Goal: Find specific page/section: Find specific page/section

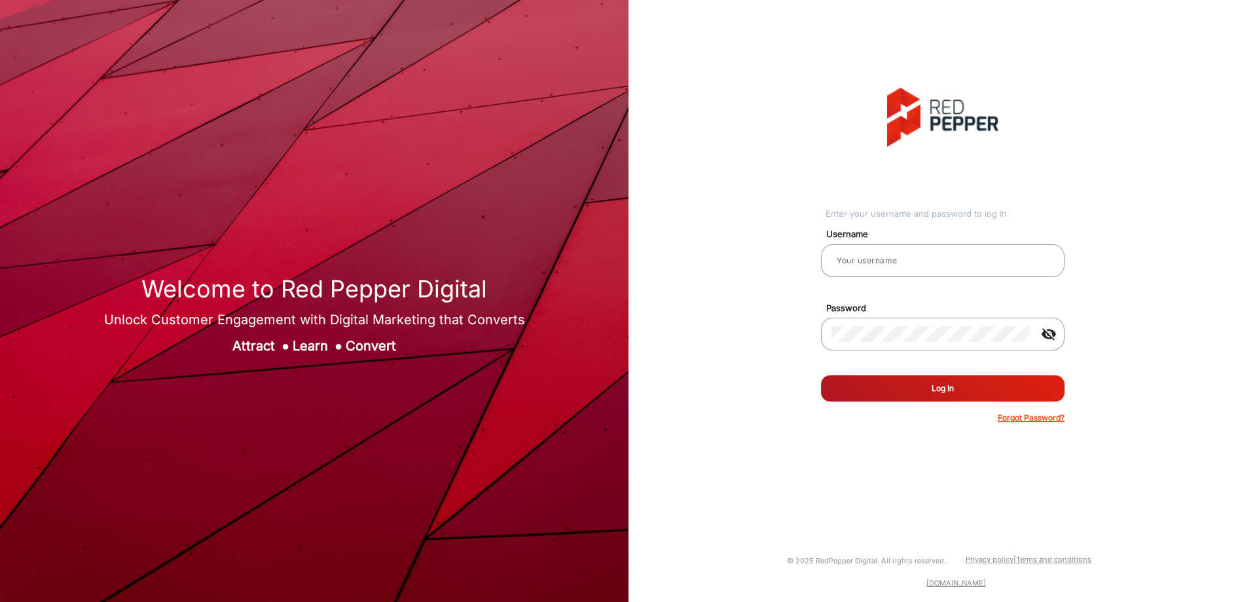
type input "[PERSON_NAME]"
click at [979, 392] on button "Log In" at bounding box center [943, 388] width 244 height 26
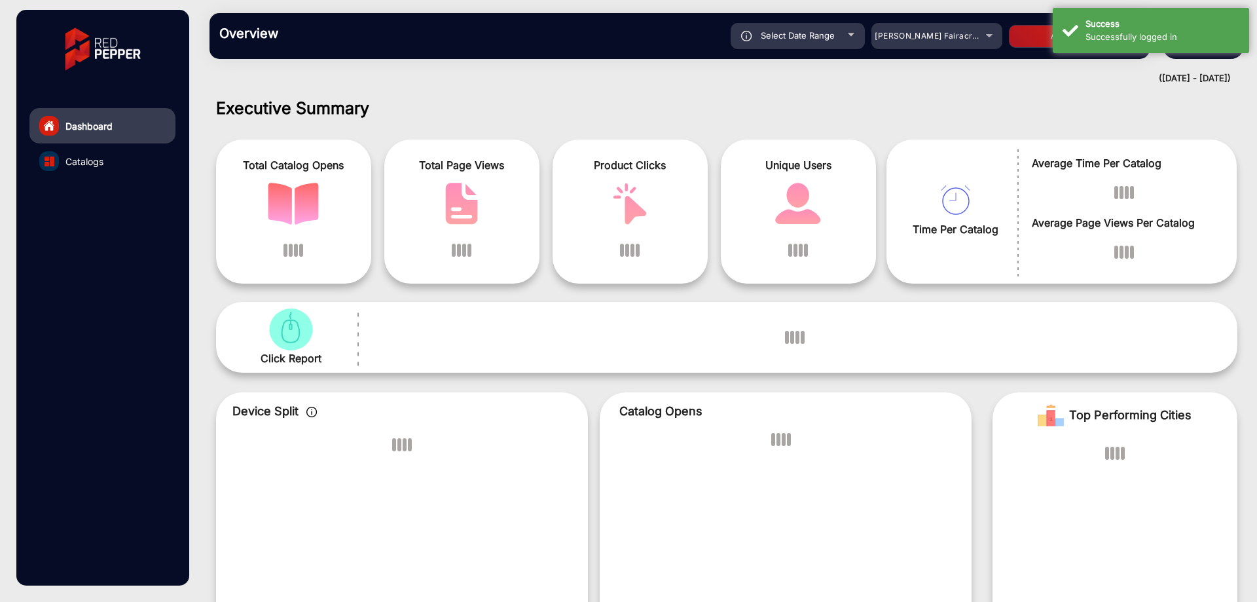
scroll to position [10, 0]
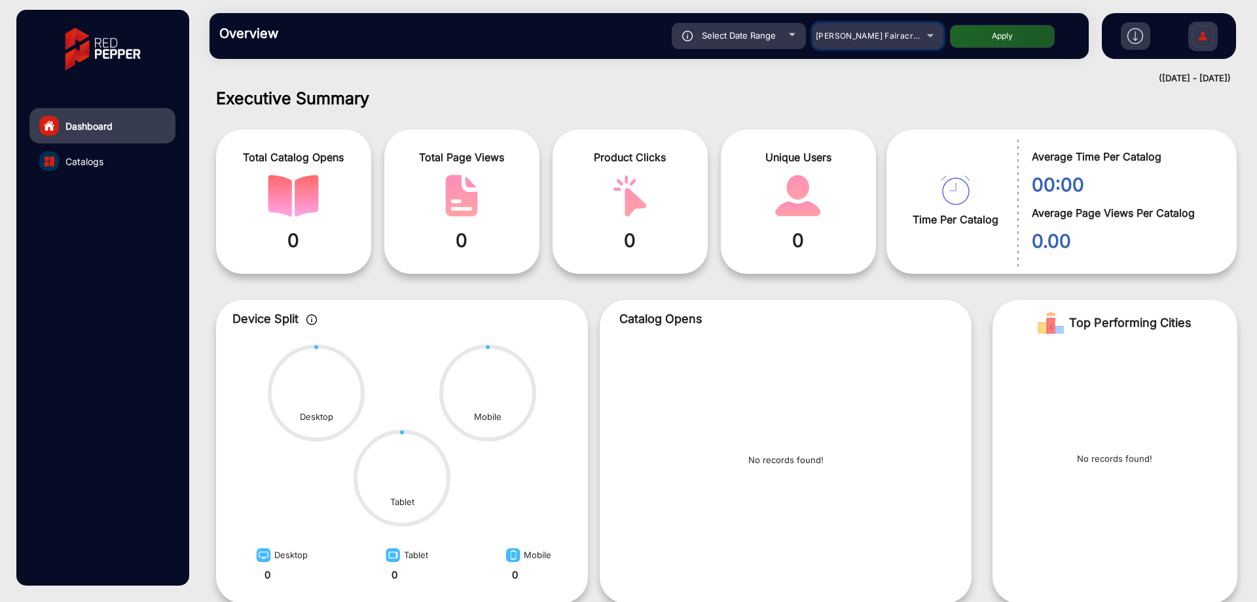
click at [929, 25] on mat-select "[PERSON_NAME] Fairacre Farms" at bounding box center [878, 36] width 131 height 26
click at [932, 38] on div "[PERSON_NAME] Fairacre Farms" at bounding box center [878, 36] width 131 height 16
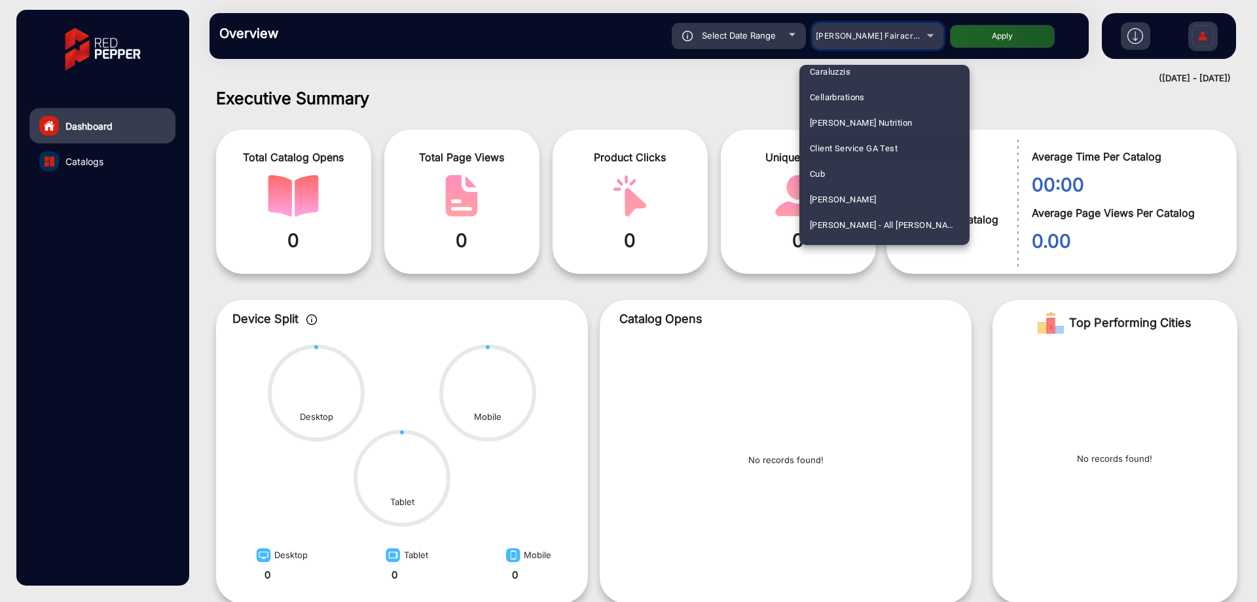
scroll to position [1375, 0]
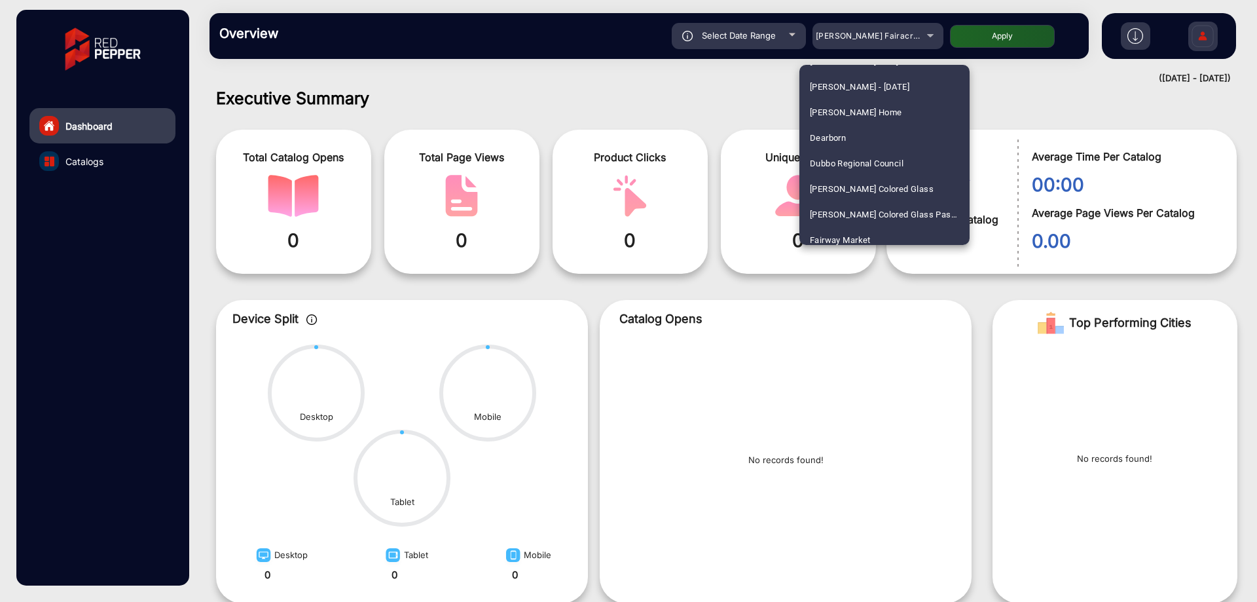
click at [510, 148] on div at bounding box center [628, 301] width 1257 height 602
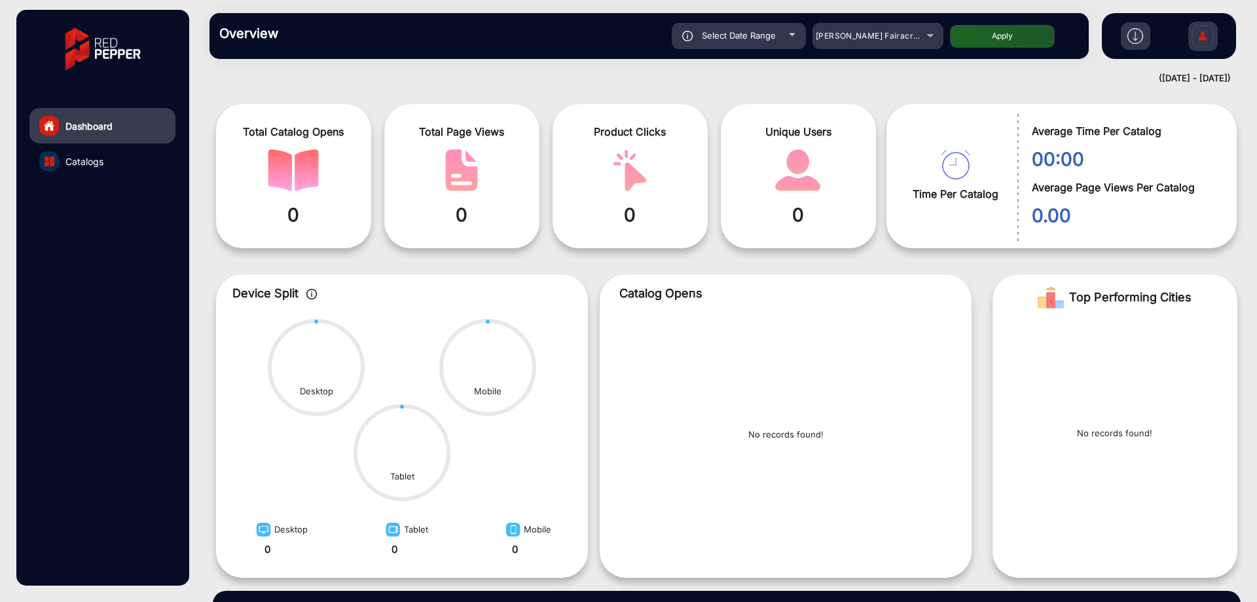
scroll to position [94, 0]
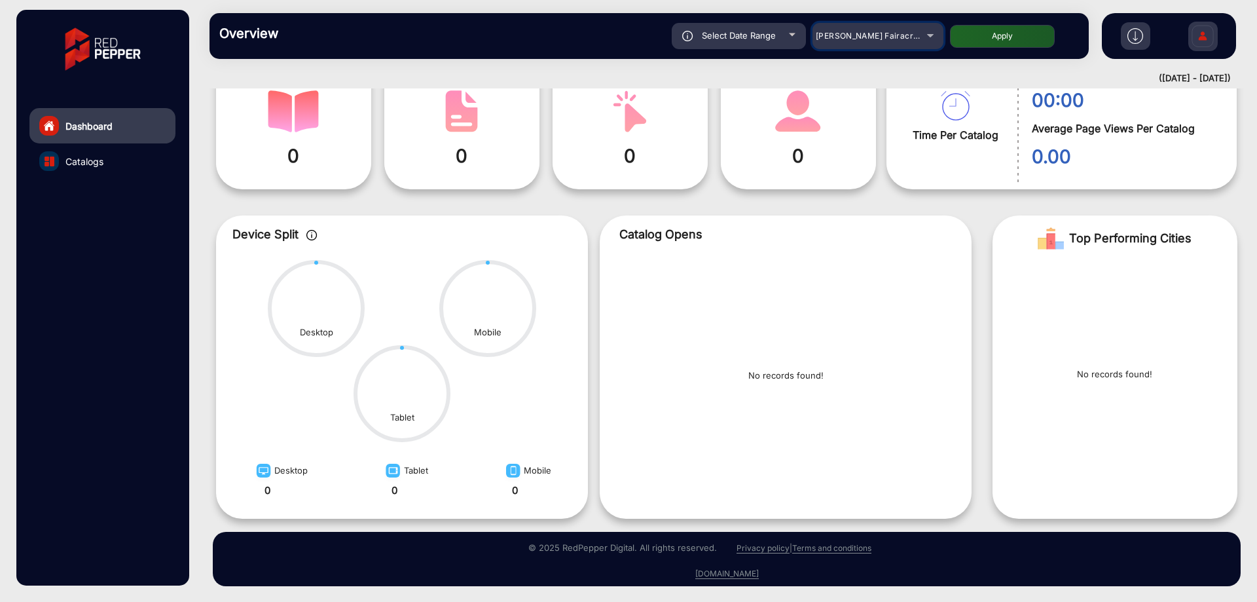
click at [890, 24] on mat-select "[PERSON_NAME] Fairacre Farms" at bounding box center [878, 36] width 131 height 26
click at [890, 37] on span "[PERSON_NAME] Fairacre Farms" at bounding box center [881, 36] width 130 height 10
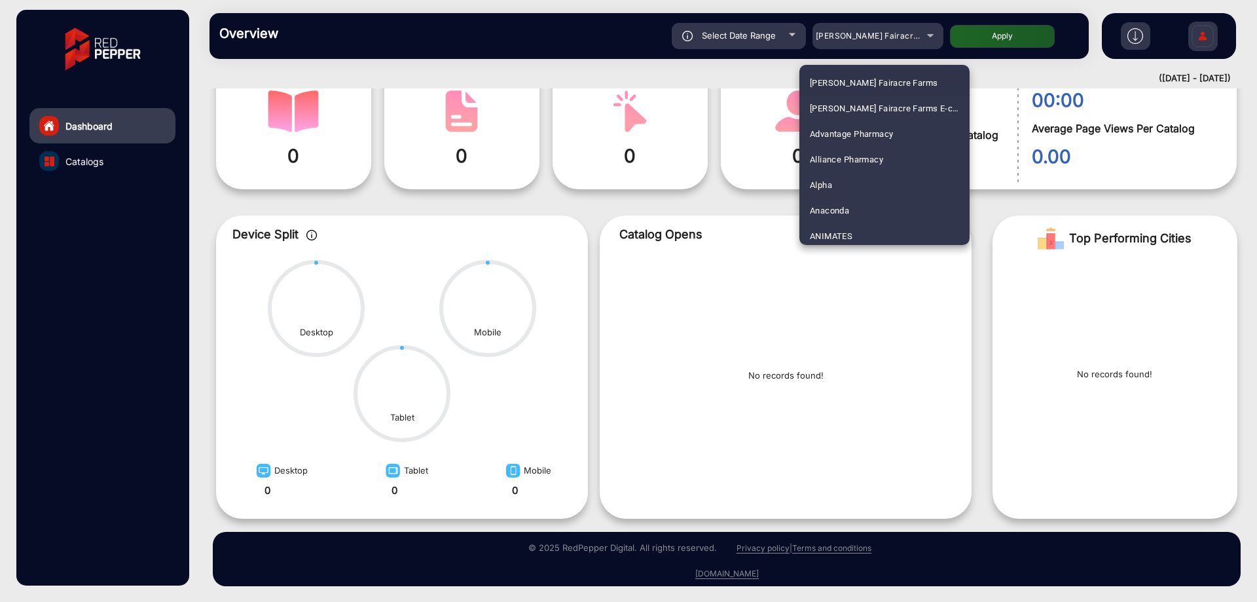
click at [885, 42] on div at bounding box center [628, 301] width 1257 height 602
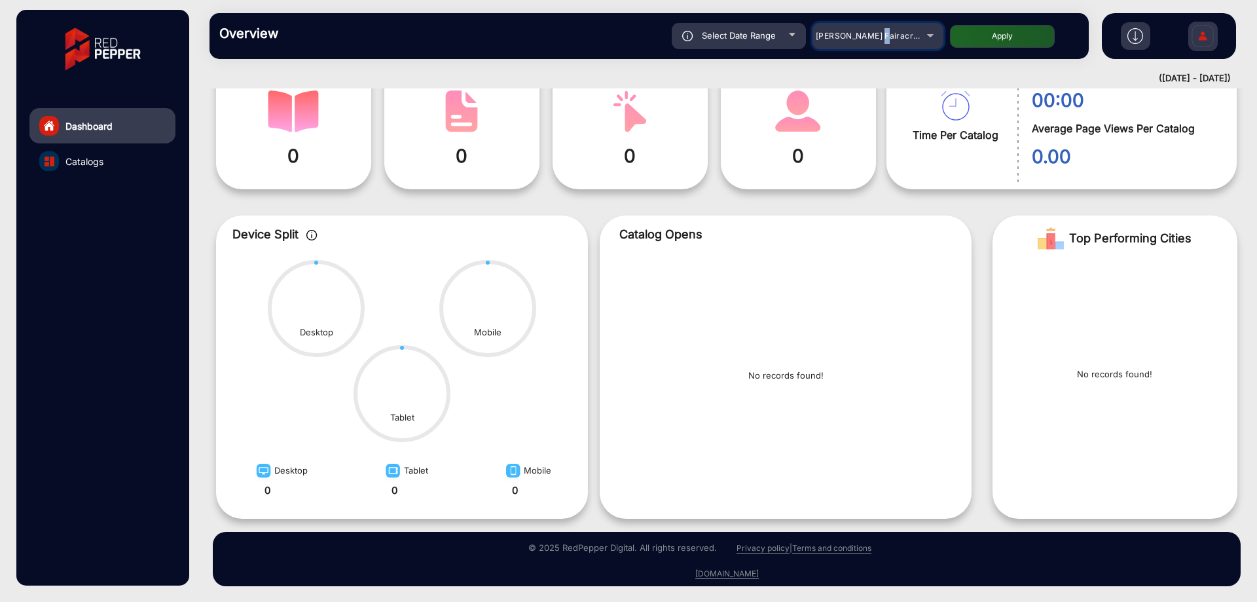
click at [885, 43] on div "[PERSON_NAME] Fairacre Farms" at bounding box center [868, 36] width 105 height 16
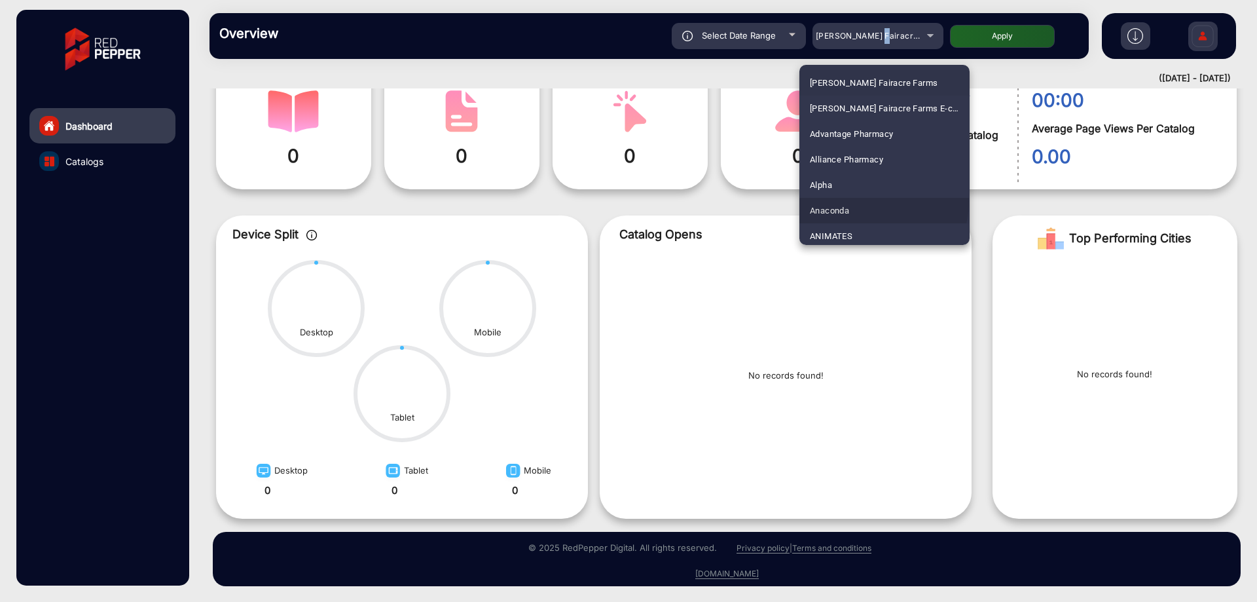
click at [875, 202] on mat-option "Anaconda" at bounding box center [885, 211] width 170 height 26
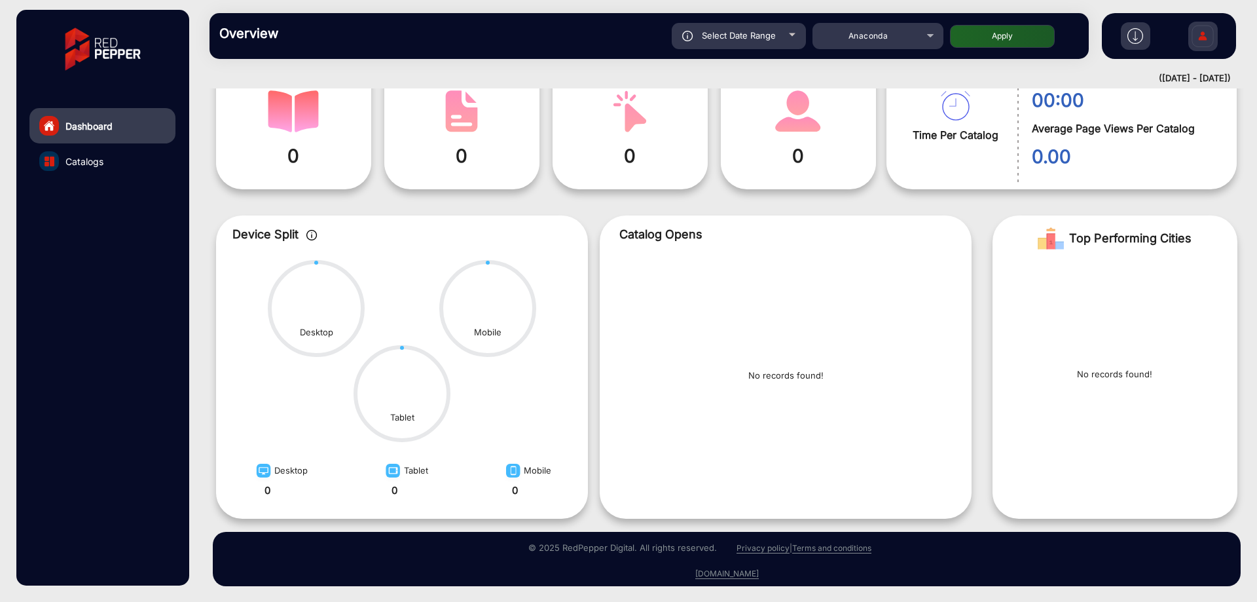
click at [982, 49] on div "Overview Reports Understand what makes your customers tick and learn how they a…" at bounding box center [650, 36] width 880 height 46
click at [985, 44] on button "Apply" at bounding box center [1002, 36] width 105 height 23
type input "[DATE]"
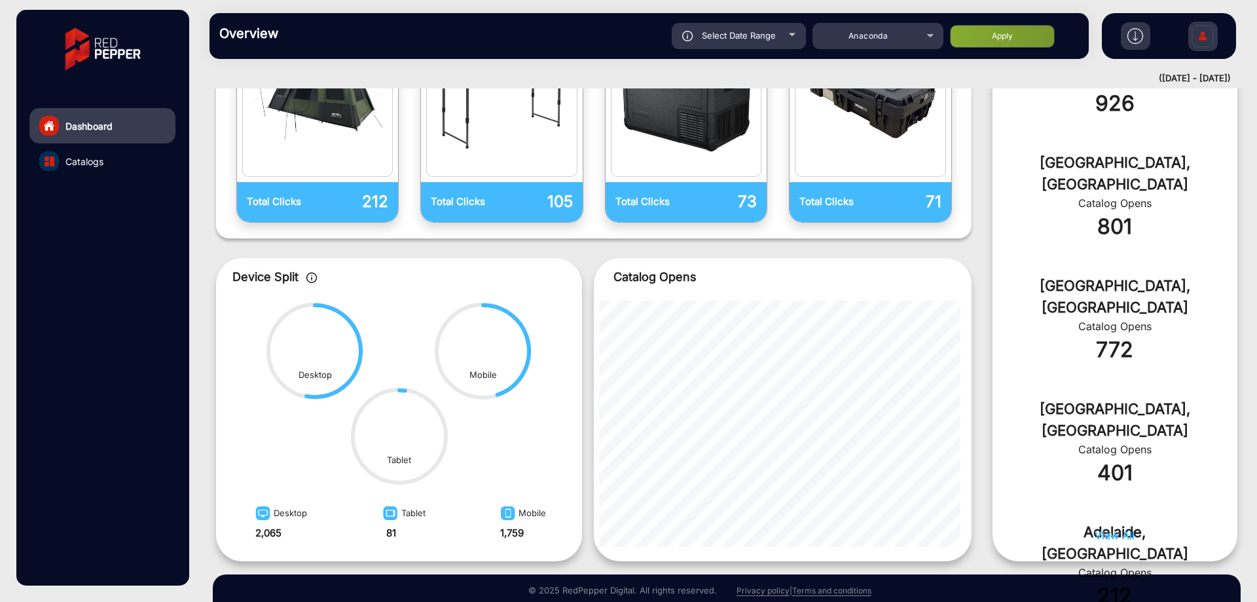
scroll to position [481, 0]
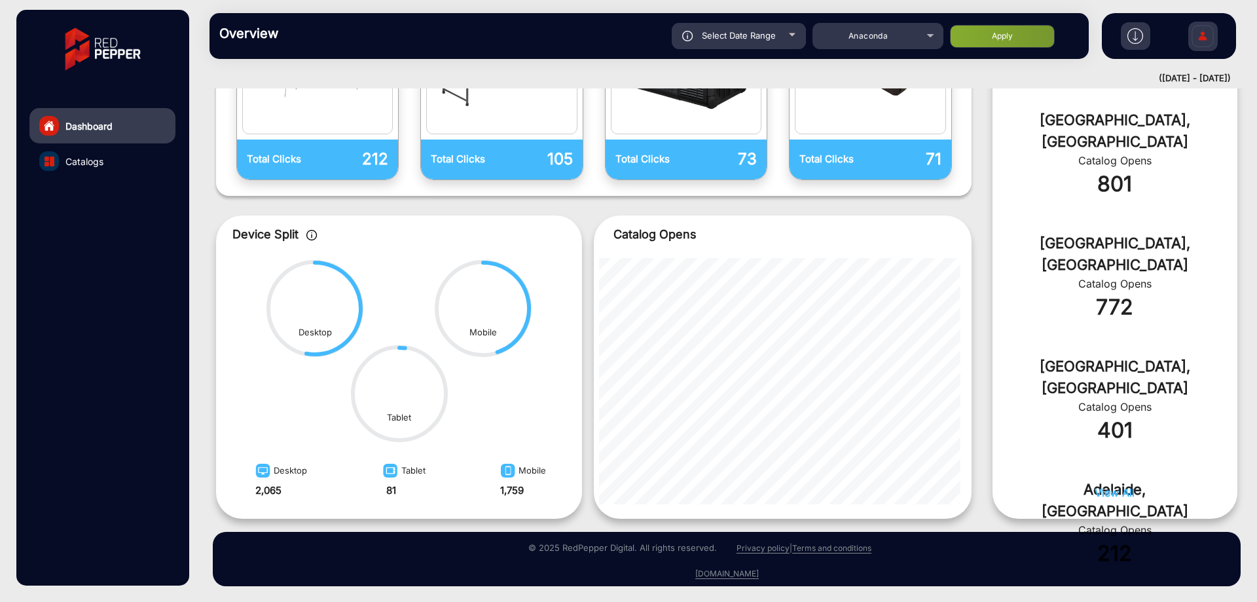
click at [1119, 493] on span "View All" at bounding box center [1115, 492] width 40 height 13
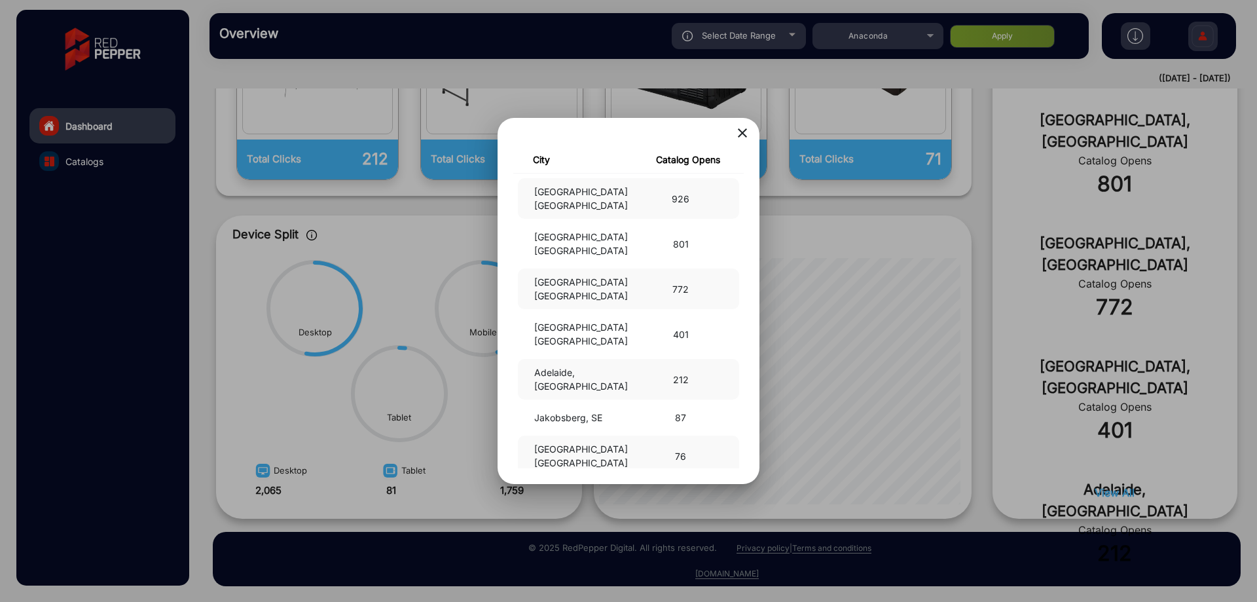
scroll to position [258, 0]
click at [743, 128] on mat-icon "close" at bounding box center [743, 133] width 16 height 16
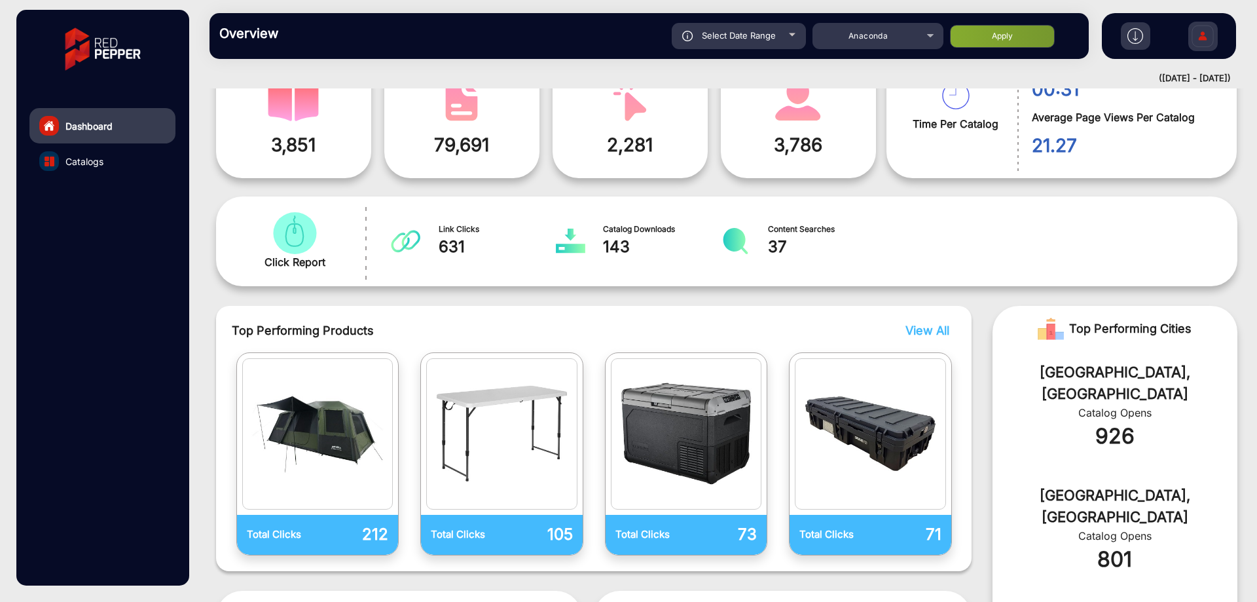
scroll to position [0, 0]
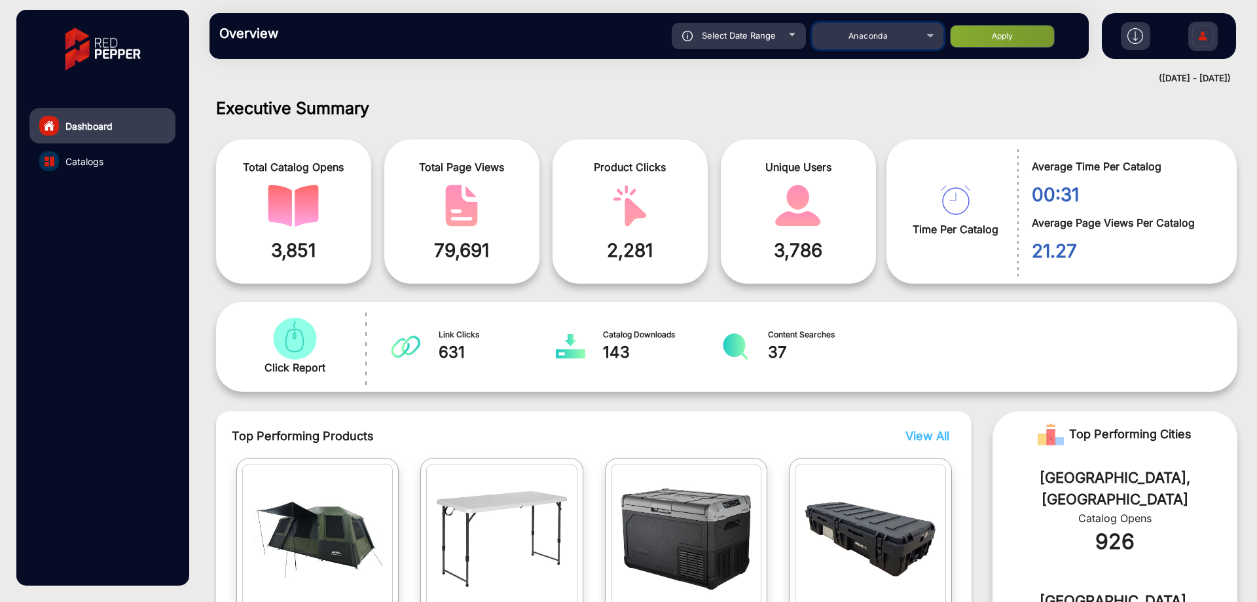
click at [894, 46] on mat-select "Anaconda" at bounding box center [878, 36] width 131 height 26
click at [891, 35] on div "Anaconda" at bounding box center [868, 36] width 105 height 16
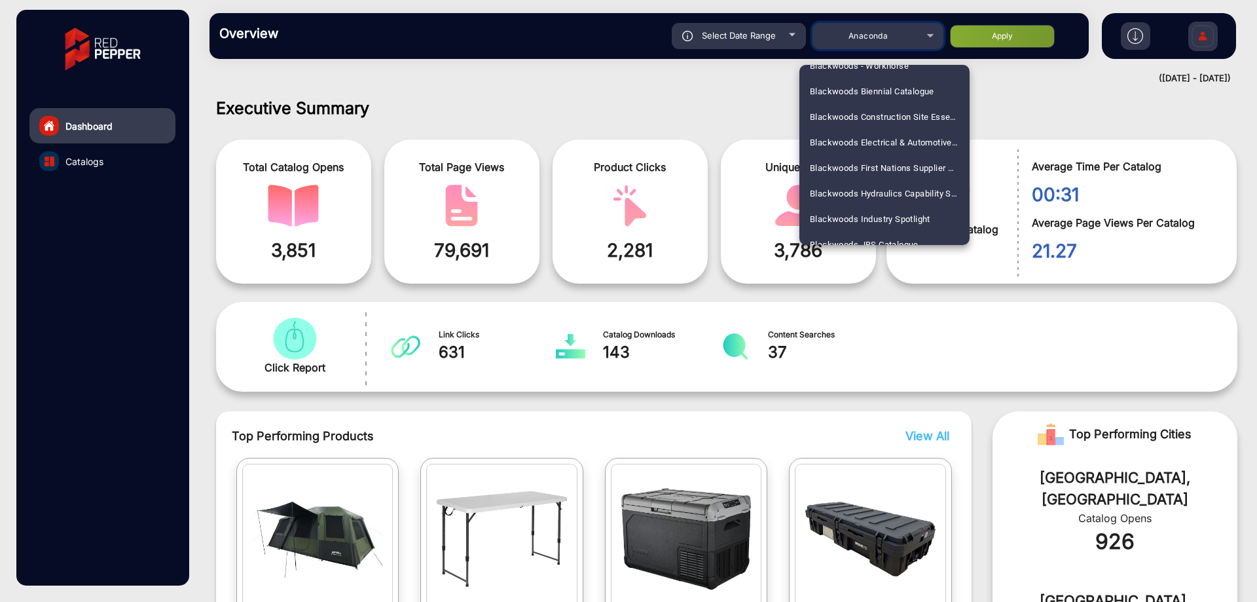
scroll to position [786, 0]
click at [878, 196] on span "Blackwoods Promotions" at bounding box center [858, 191] width 96 height 26
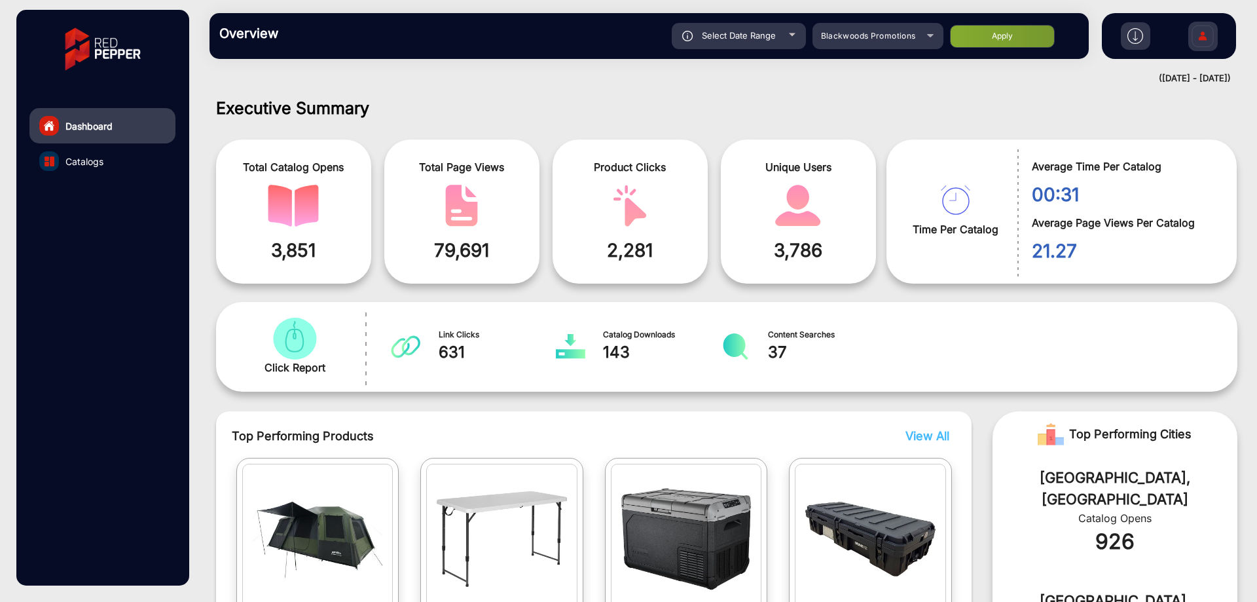
click at [1003, 37] on button "Apply" at bounding box center [1002, 36] width 105 height 23
type input "[DATE]"
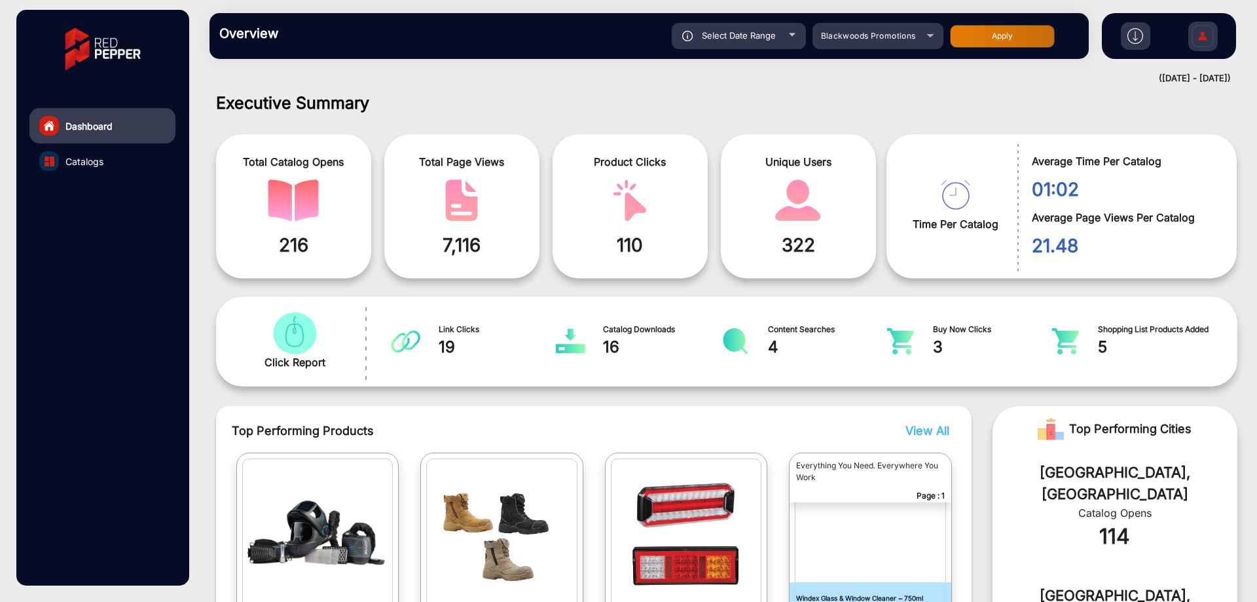
scroll to position [0, 0]
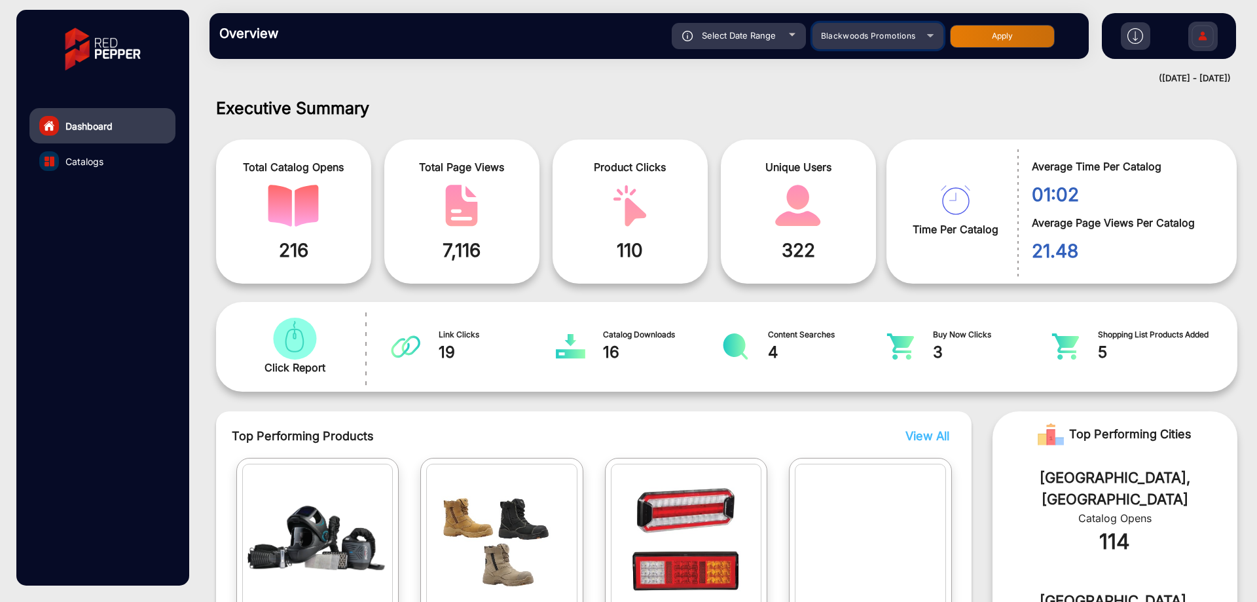
click at [895, 45] on mat-select "Blackwoods Promotions" at bounding box center [878, 36] width 131 height 26
click at [897, 32] on span "Blackwoods Promotions" at bounding box center [868, 36] width 95 height 10
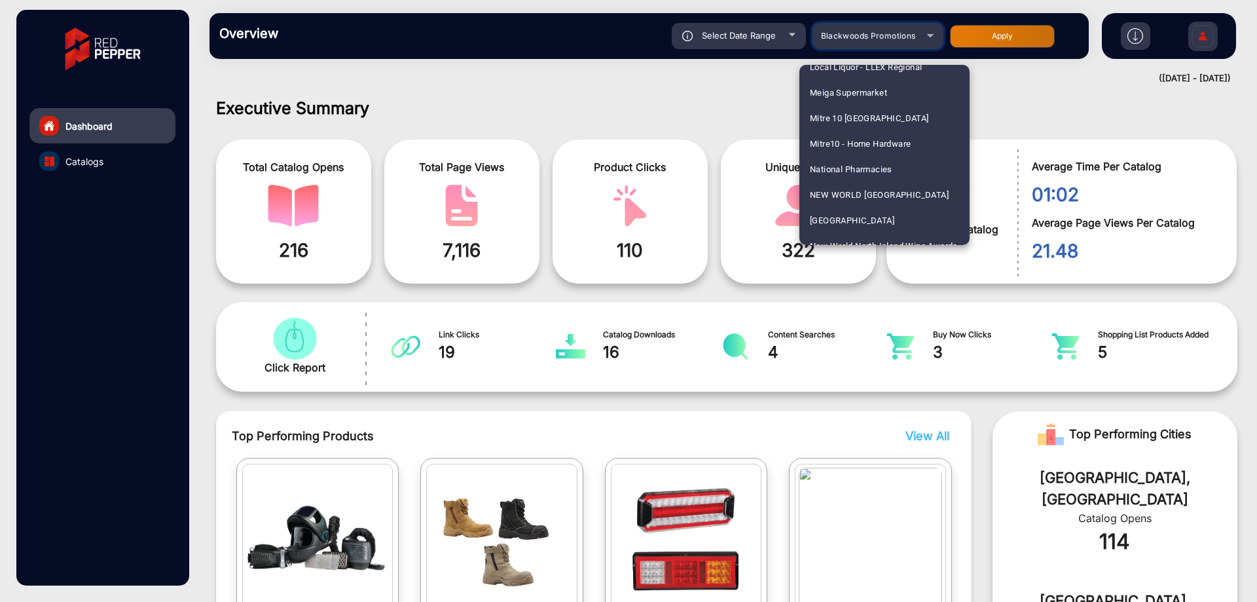
scroll to position [2578, 0]
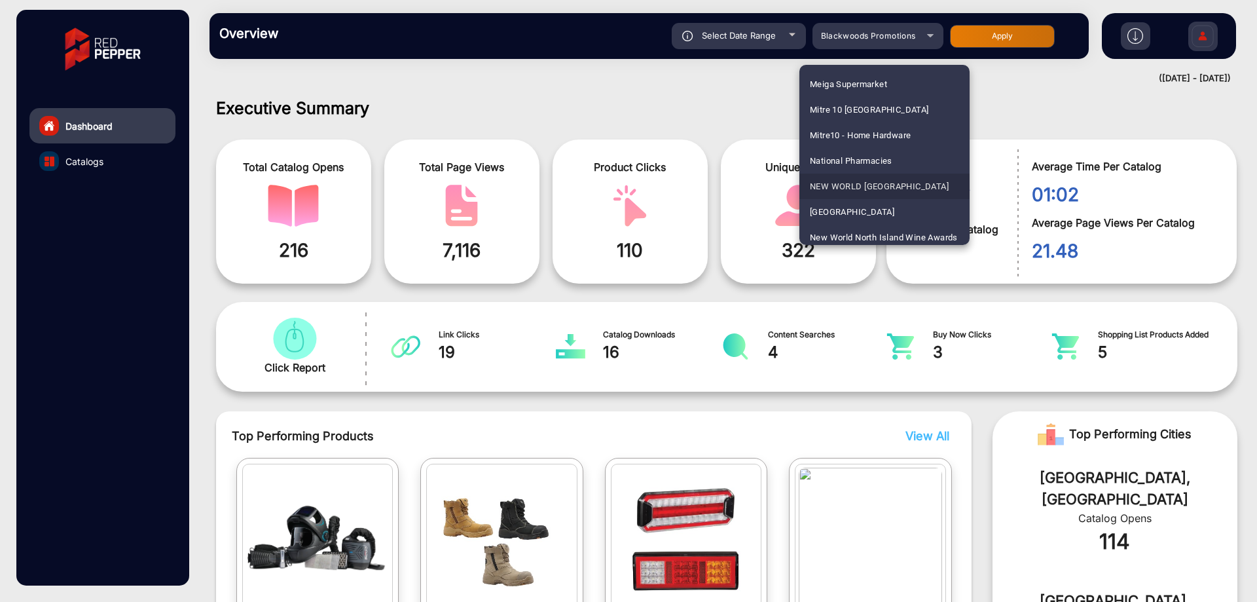
click at [914, 179] on span "NEW WORLD [GEOGRAPHIC_DATA]" at bounding box center [879, 187] width 139 height 26
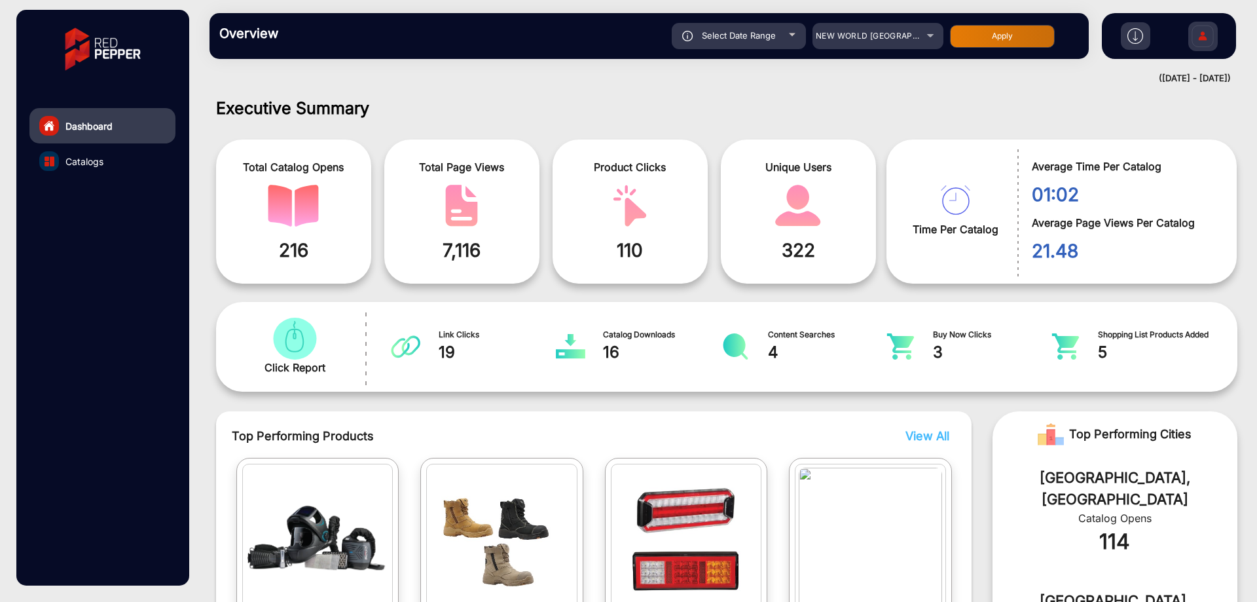
click at [1030, 21] on div "Overview Reports Understand what makes your customers tick and learn how they a…" at bounding box center [650, 36] width 880 height 46
click at [1026, 31] on button "Apply" at bounding box center [1002, 36] width 105 height 23
type input "[DATE]"
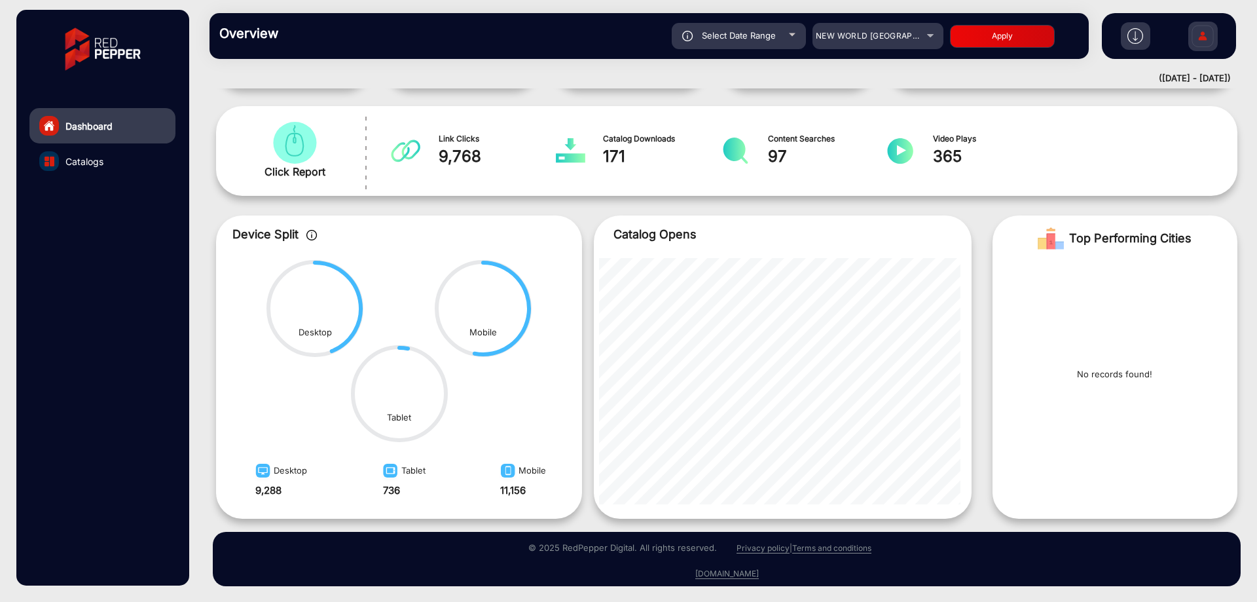
scroll to position [0, 0]
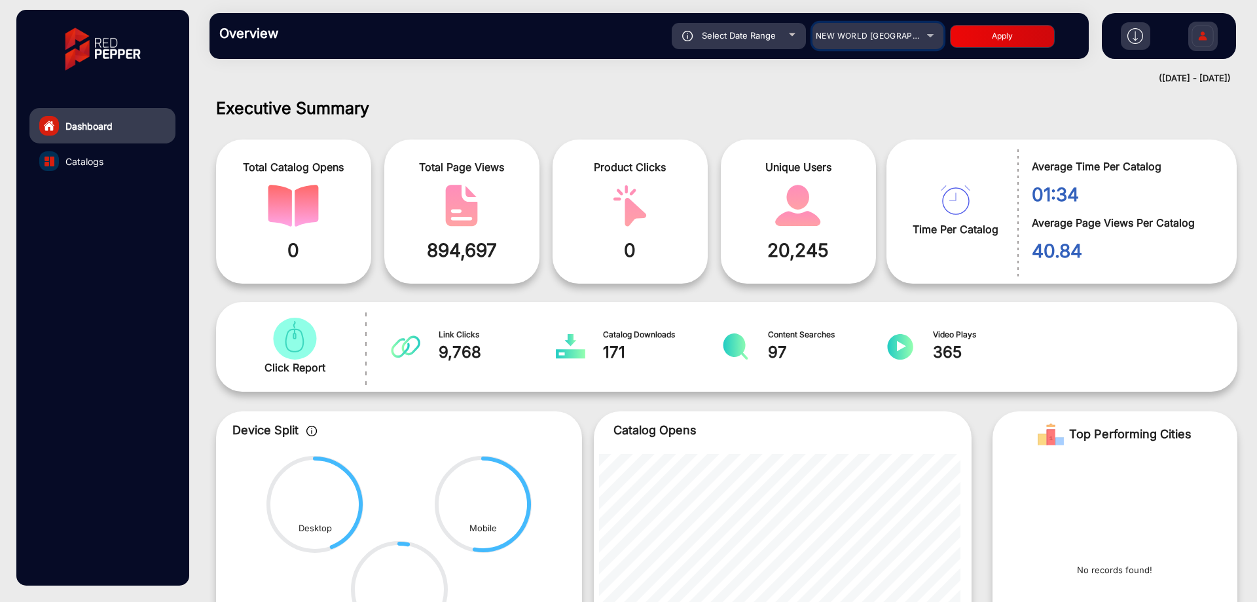
click at [906, 33] on span "NEW WORLD [GEOGRAPHIC_DATA]" at bounding box center [885, 36] width 139 height 10
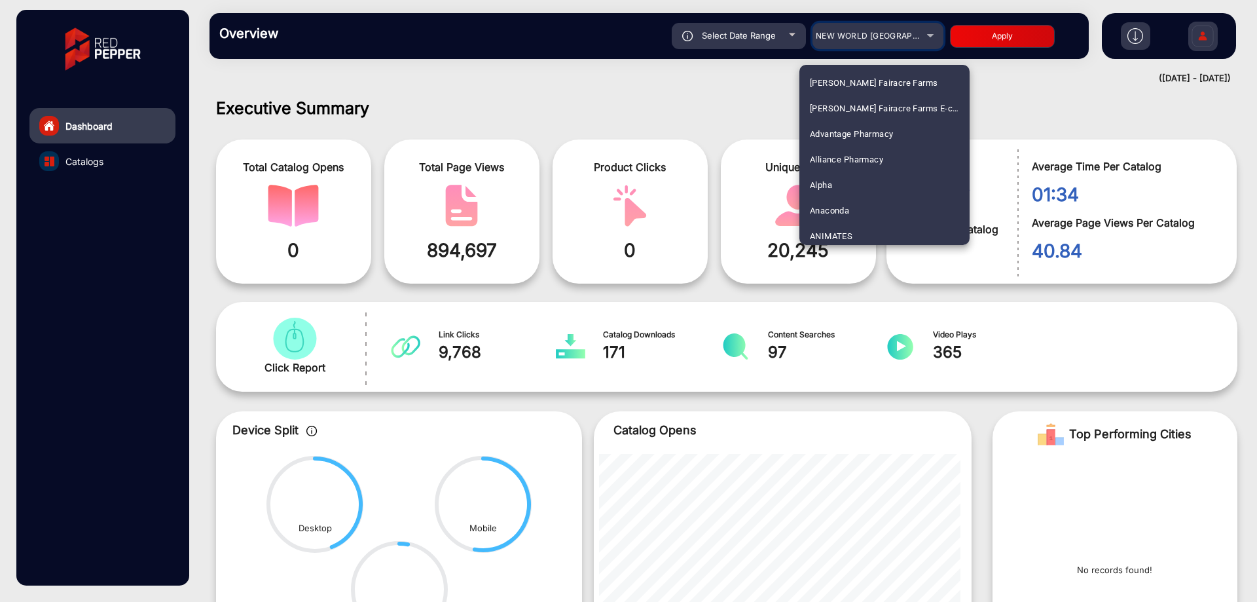
scroll to position [2533, 0]
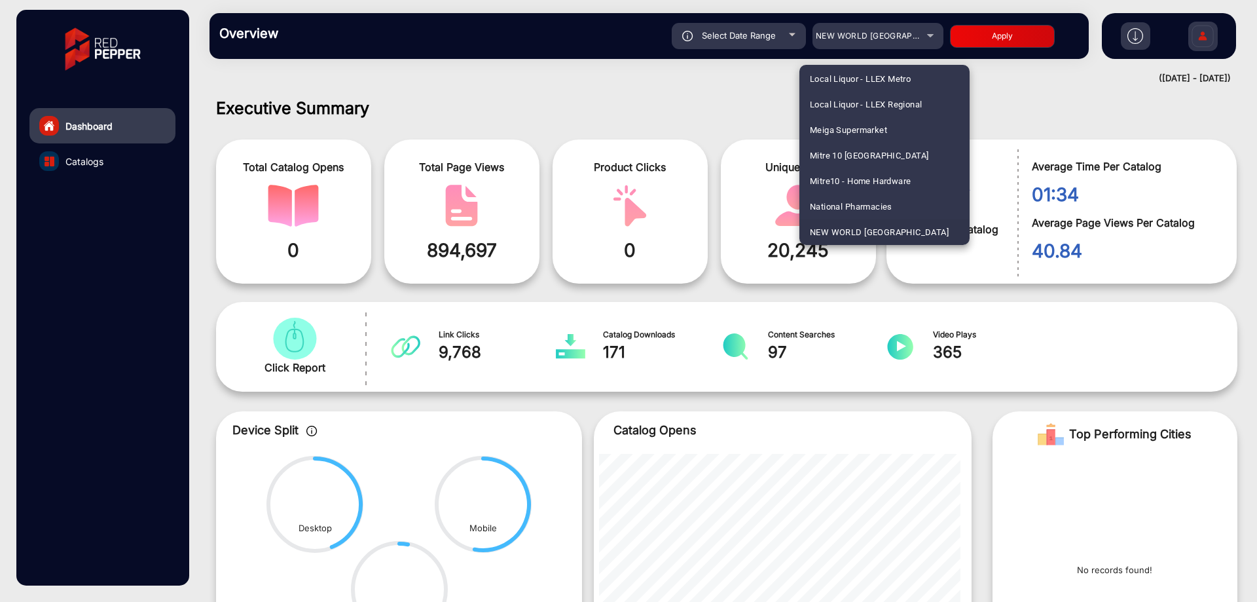
click at [601, 120] on div at bounding box center [628, 301] width 1257 height 602
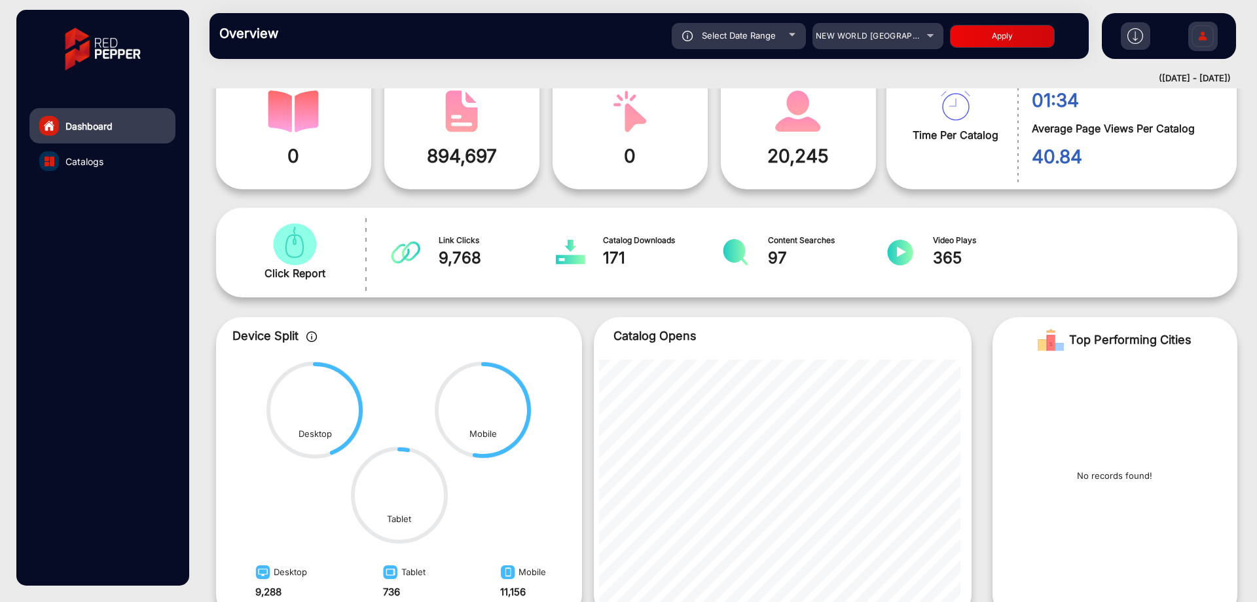
scroll to position [0, 0]
